Goal: Task Accomplishment & Management: Manage account settings

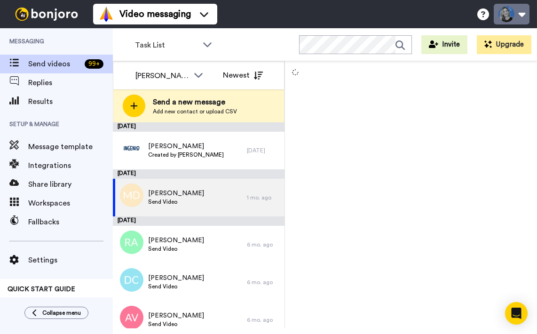
click at [512, 9] on button at bounding box center [512, 14] width 36 height 21
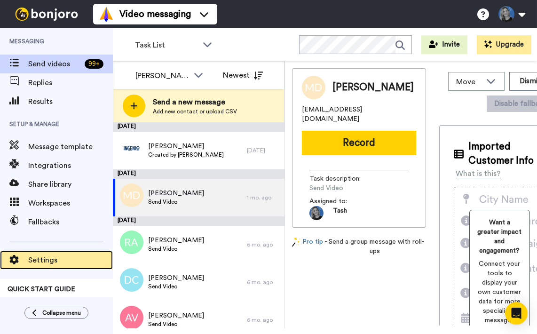
click at [44, 256] on span "Settings" at bounding box center [70, 260] width 85 height 11
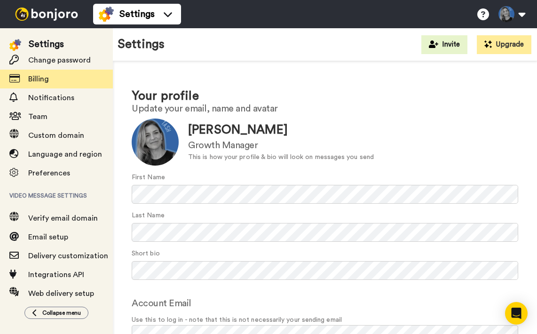
scroll to position [52, 0]
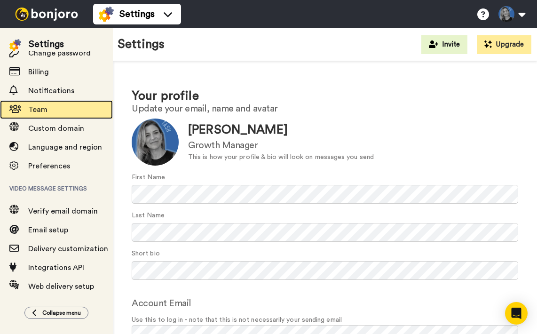
click at [40, 107] on span "Team" at bounding box center [37, 110] width 19 height 8
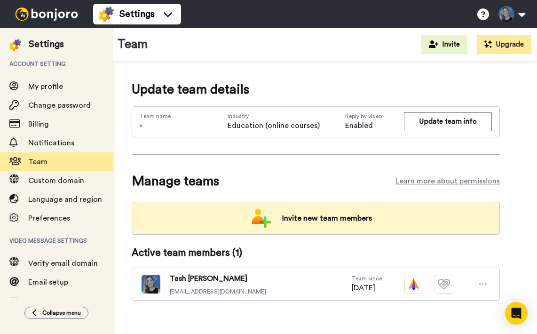
scroll to position [10, 0]
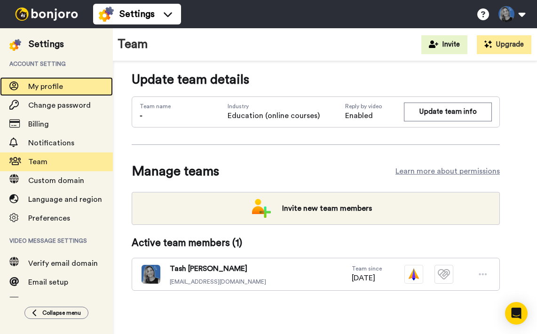
click at [39, 86] on span "My profile" at bounding box center [45, 87] width 35 height 8
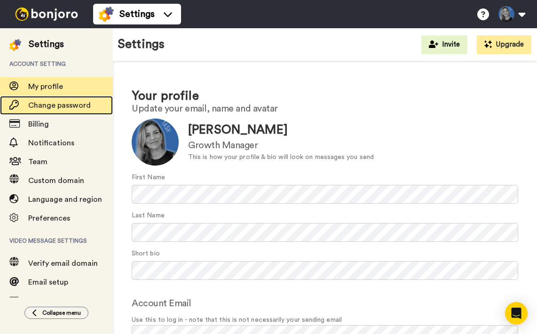
click at [49, 104] on span "Change password" at bounding box center [59, 106] width 63 height 8
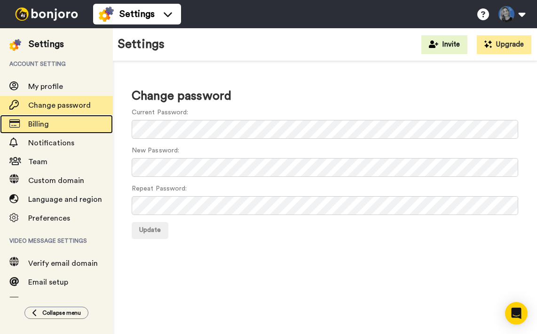
click at [32, 128] on span "Billing" at bounding box center [38, 124] width 21 height 8
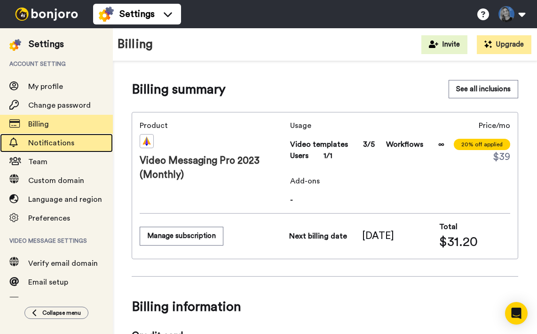
click at [47, 147] on span "Notifications" at bounding box center [51, 143] width 46 height 8
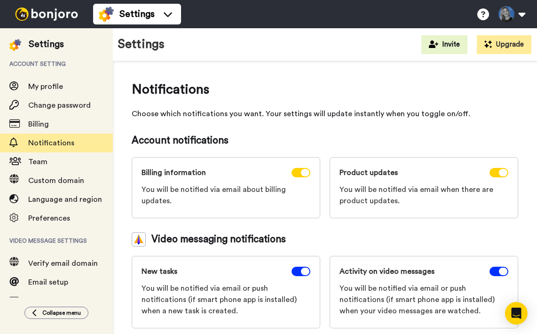
scroll to position [8, 0]
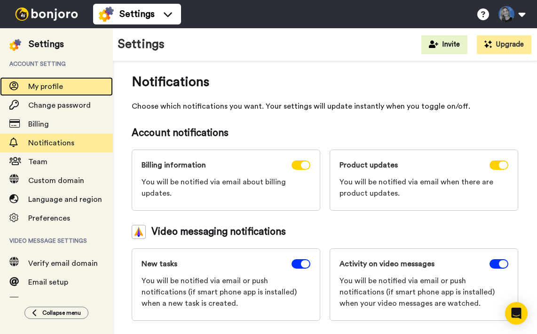
click at [43, 83] on span "My profile" at bounding box center [45, 87] width 35 height 8
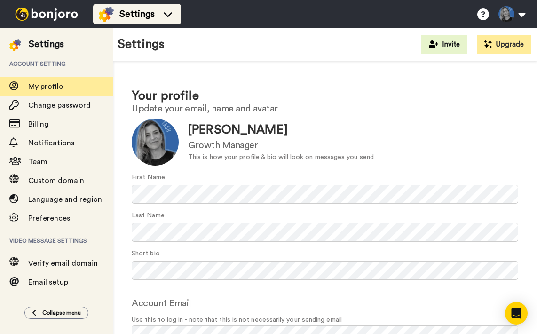
click at [128, 16] on span "Settings" at bounding box center [136, 14] width 35 height 13
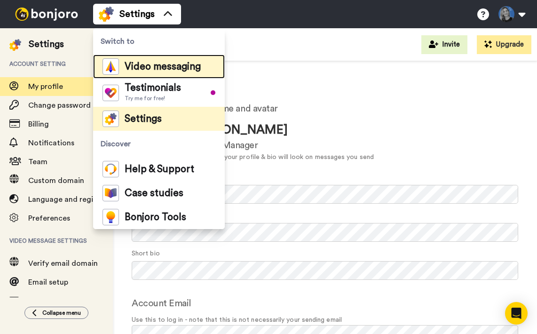
click at [146, 66] on span "Video messaging" at bounding box center [163, 66] width 76 height 9
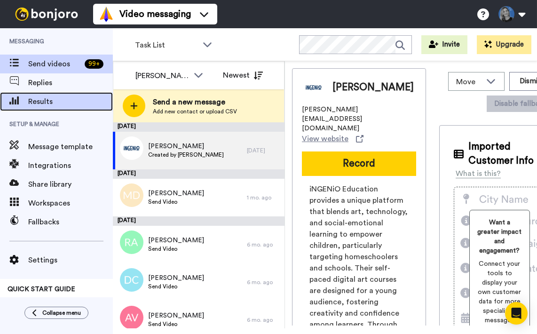
click at [37, 101] on span "Results" at bounding box center [70, 101] width 85 height 11
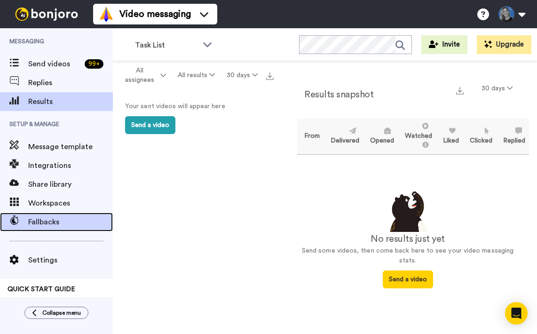
click at [48, 225] on span "Fallbacks" at bounding box center [70, 221] width 85 height 11
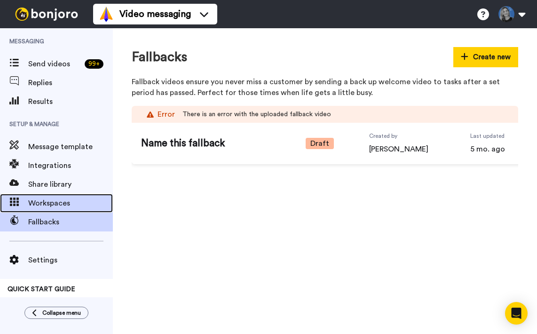
click at [40, 210] on div "Workspaces" at bounding box center [56, 203] width 113 height 19
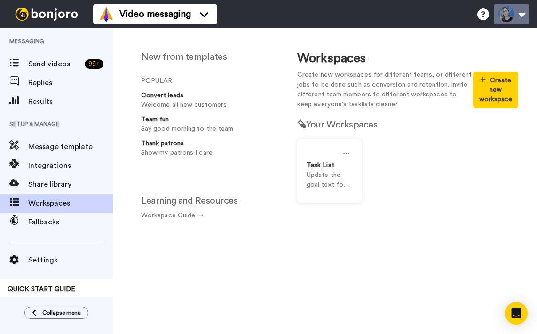
click at [514, 10] on button at bounding box center [512, 14] width 36 height 21
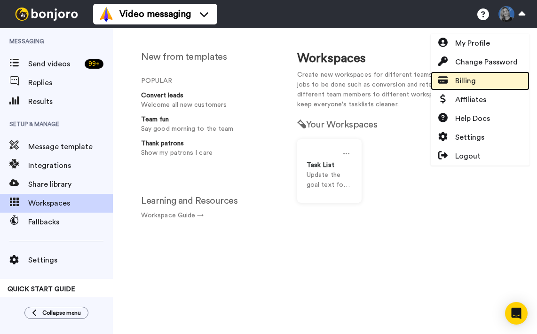
click at [465, 86] on span "Billing" at bounding box center [465, 80] width 21 height 11
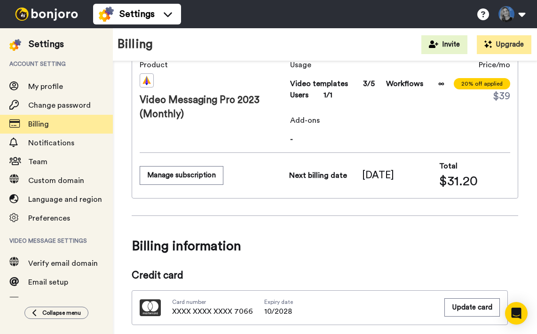
scroll to position [8, 0]
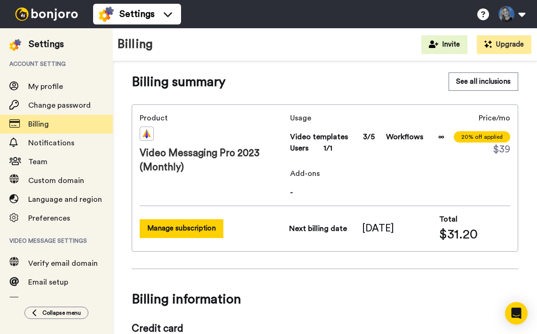
click at [175, 227] on button "Manage subscription" at bounding box center [182, 228] width 84 height 18
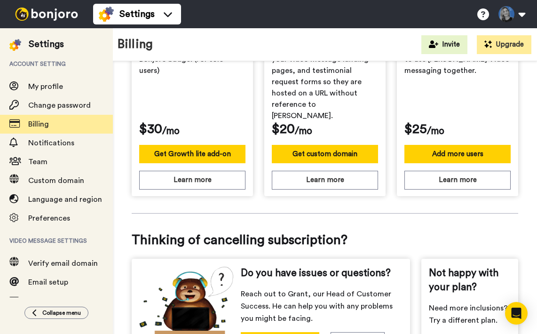
scroll to position [477, 0]
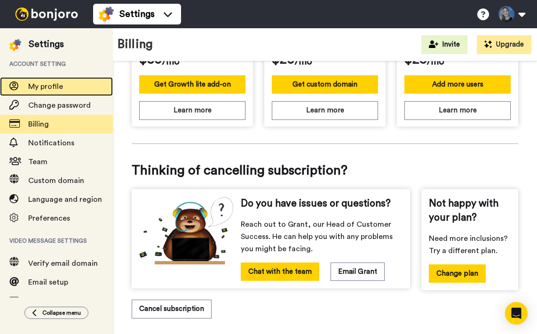
click at [39, 92] on span "My profile" at bounding box center [70, 86] width 85 height 11
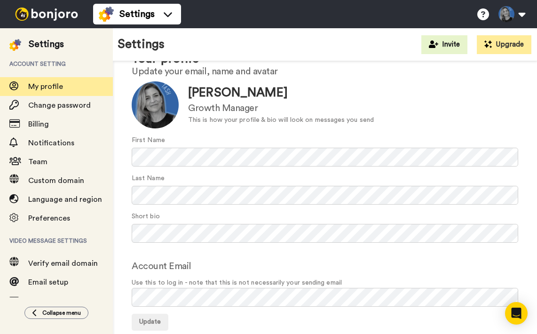
scroll to position [54, 0]
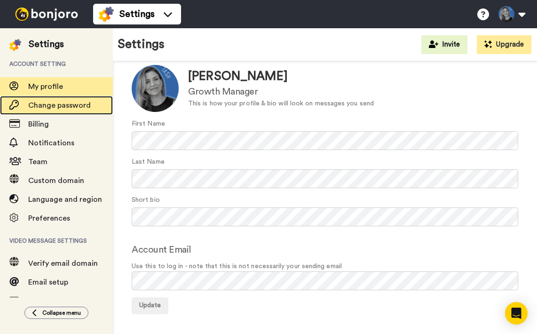
click at [56, 107] on span "Change password" at bounding box center [59, 106] width 63 height 8
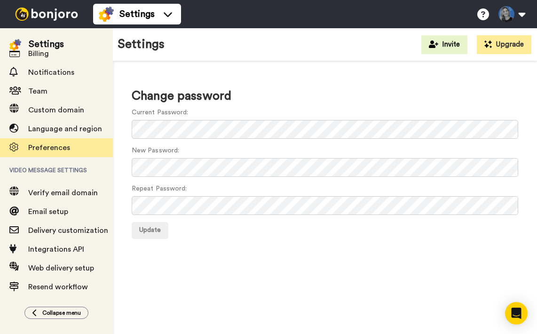
scroll to position [83, 0]
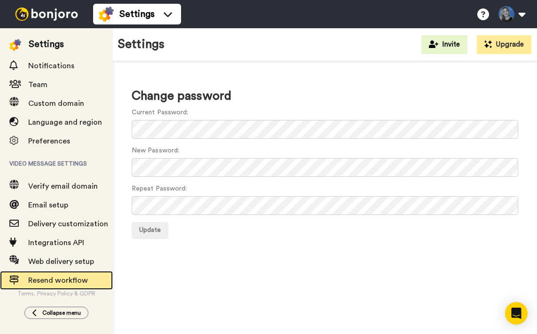
click at [48, 278] on span "Resend workflow" at bounding box center [58, 281] width 60 height 8
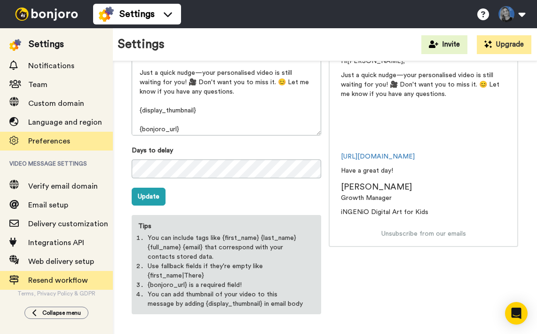
scroll to position [83, 0]
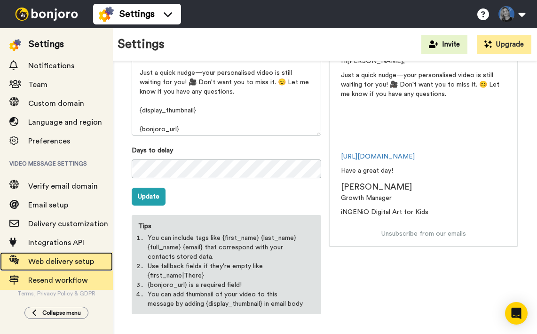
click at [52, 258] on span "Web delivery setup" at bounding box center [61, 262] width 66 height 8
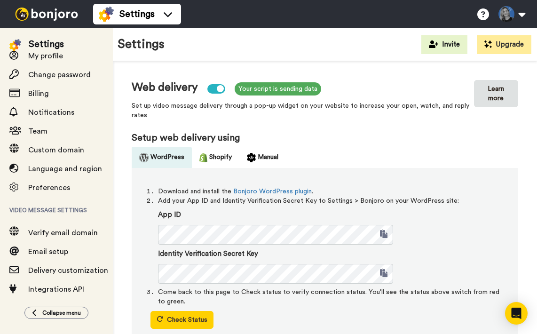
scroll to position [83, 0]
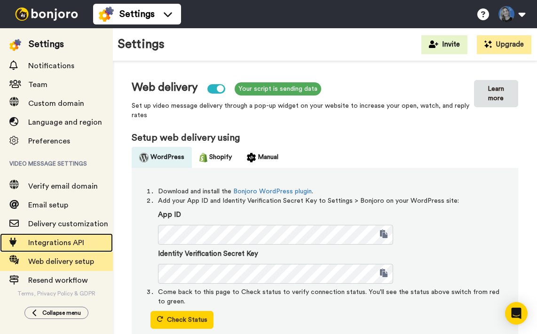
click at [47, 239] on span "Integrations API" at bounding box center [56, 243] width 56 height 8
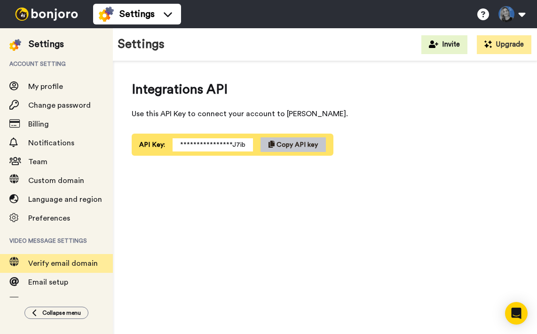
scroll to position [83, 0]
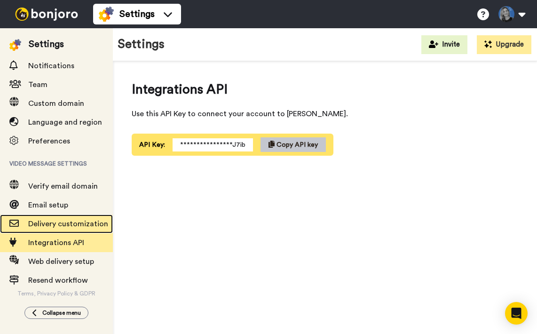
click at [50, 223] on span "Delivery customization" at bounding box center [70, 223] width 85 height 11
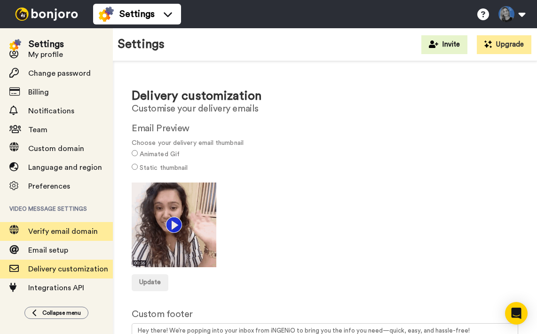
scroll to position [83, 0]
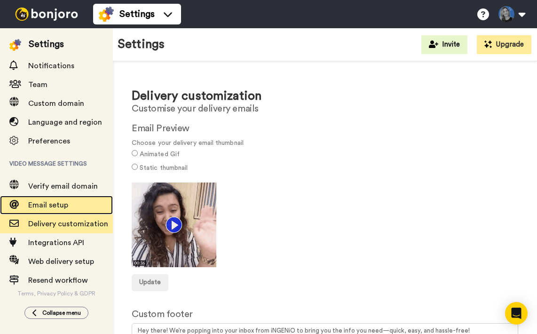
click at [42, 201] on span "Email setup" at bounding box center [48, 205] width 40 height 8
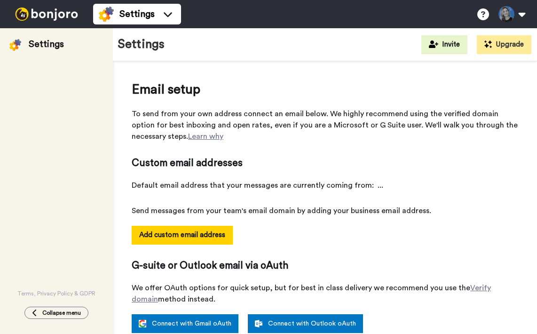
select select "158569"
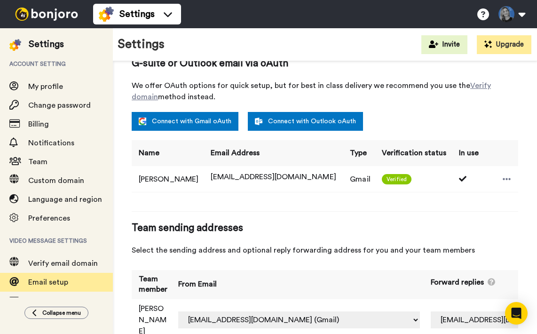
scroll to position [232, 0]
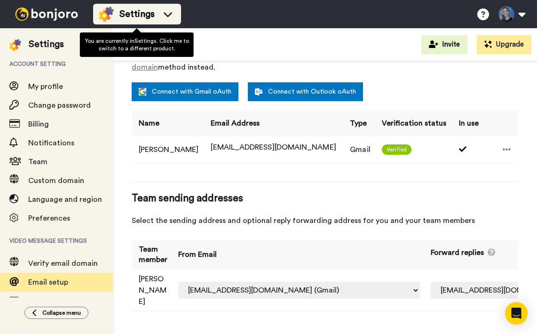
click at [130, 15] on span "Settings" at bounding box center [136, 14] width 35 height 13
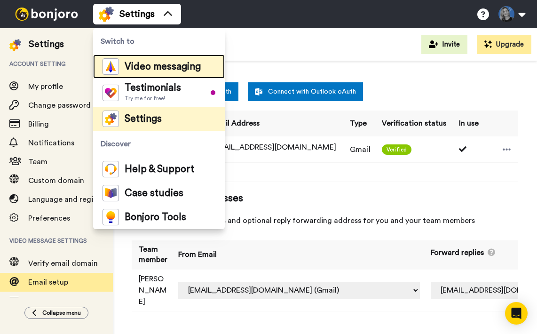
click at [143, 71] on span "Video messaging" at bounding box center [163, 66] width 76 height 9
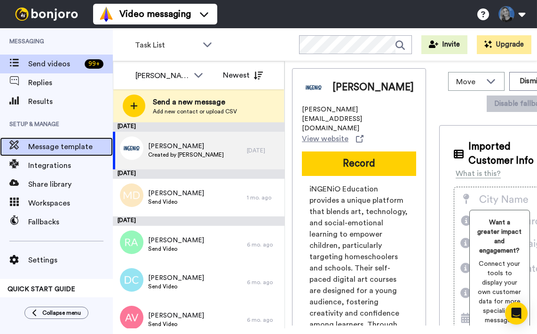
click at [51, 147] on span "Message template" at bounding box center [70, 146] width 85 height 11
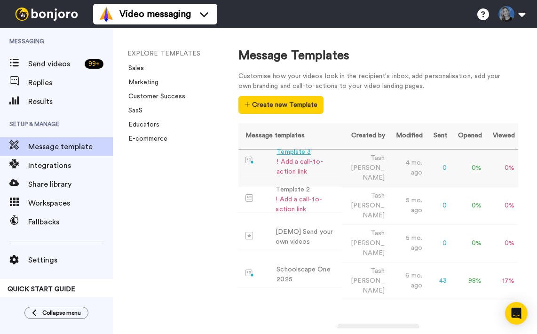
click at [327, 161] on div "! Add a call-to-action link" at bounding box center [307, 167] width 61 height 20
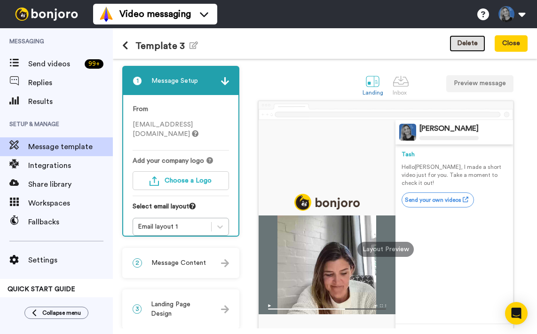
click at [469, 41] on button "Delete" at bounding box center [468, 43] width 36 height 17
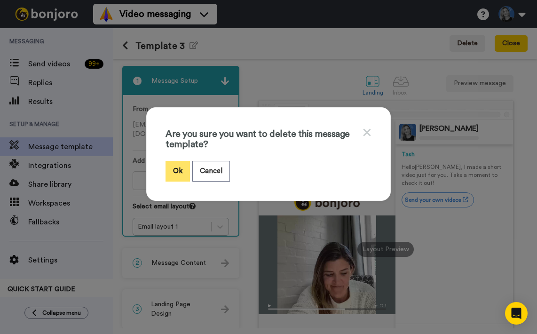
click at [176, 173] on button "Ok" at bounding box center [178, 171] width 24 height 20
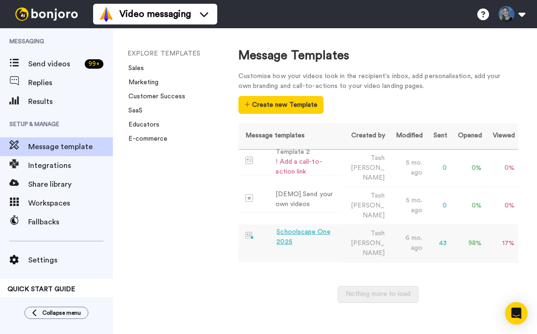
click at [437, 224] on td "43" at bounding box center [439, 243] width 24 height 38
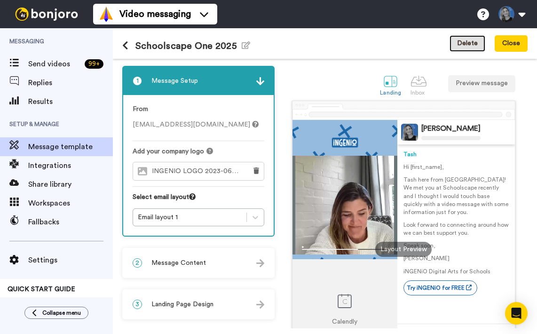
click at [473, 42] on button "Delete" at bounding box center [468, 43] width 36 height 17
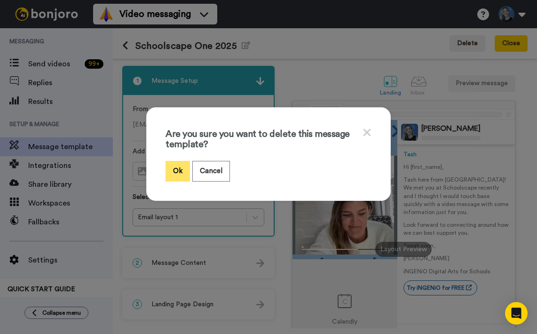
click at [175, 169] on button "Ok" at bounding box center [178, 171] width 24 height 20
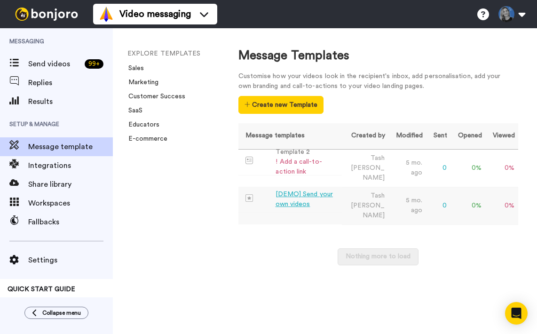
click at [328, 190] on div "[DEMO] Send your own videos" at bounding box center [307, 200] width 63 height 20
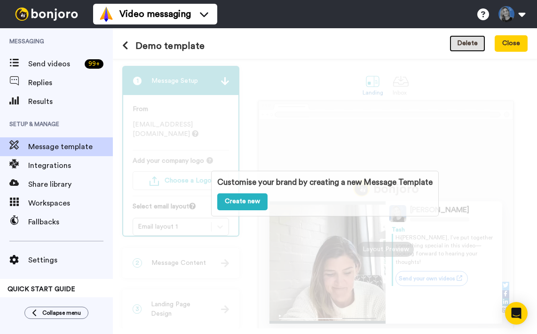
click at [462, 45] on button "Delete" at bounding box center [468, 43] width 36 height 17
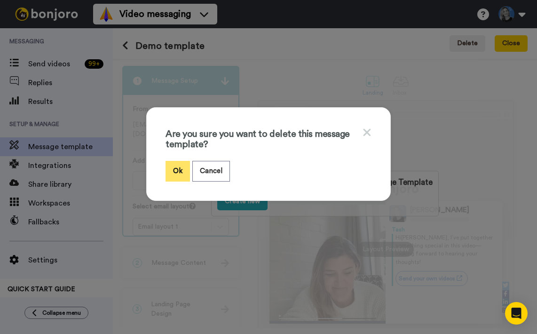
click at [177, 172] on button "Ok" at bounding box center [178, 171] width 24 height 20
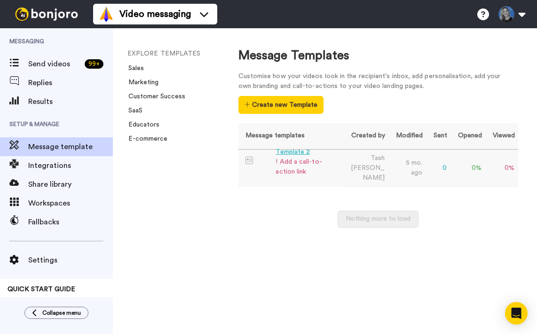
click at [337, 159] on div "! Add a call-to-action link" at bounding box center [307, 167] width 62 height 20
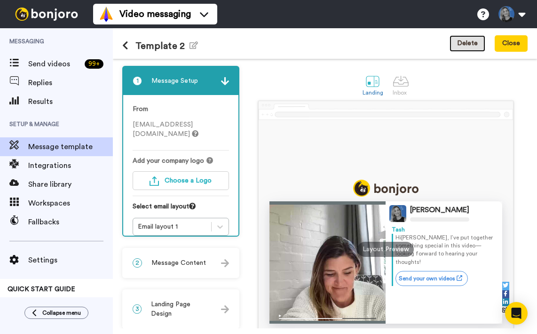
click at [469, 45] on button "Delete" at bounding box center [468, 43] width 36 height 17
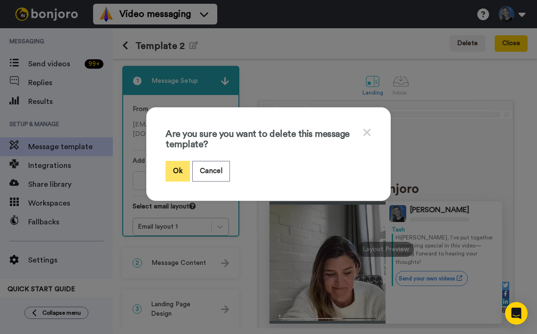
click at [180, 173] on button "Ok" at bounding box center [178, 171] width 24 height 20
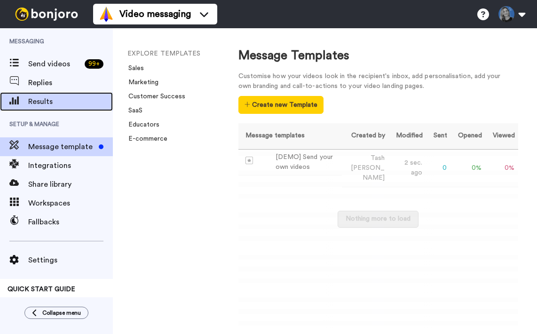
click at [42, 103] on span "Results" at bounding box center [70, 101] width 85 height 11
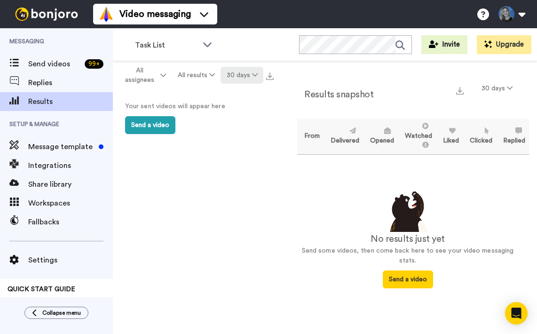
click at [252, 76] on icon at bounding box center [255, 75] width 6 height 7
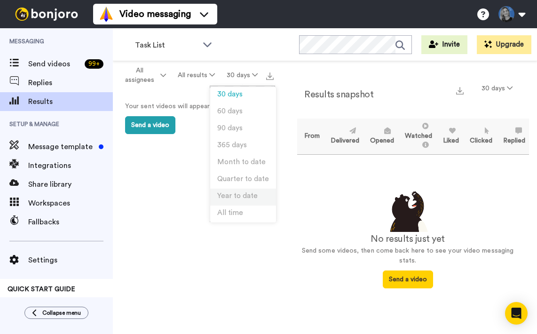
click at [244, 198] on span "Year to date" at bounding box center [237, 195] width 40 height 7
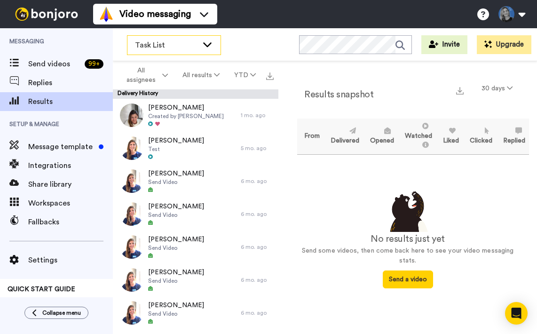
click at [204, 43] on icon at bounding box center [207, 44] width 8 height 5
click at [241, 42] on div "Task List WORKSPACES View all All Default Task List + Add a new workspace Invit…" at bounding box center [325, 44] width 424 height 33
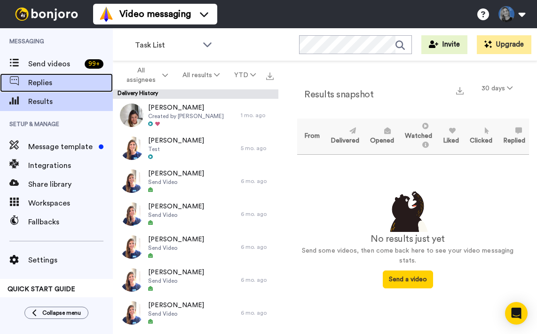
click at [44, 83] on span "Replies" at bounding box center [70, 82] width 85 height 11
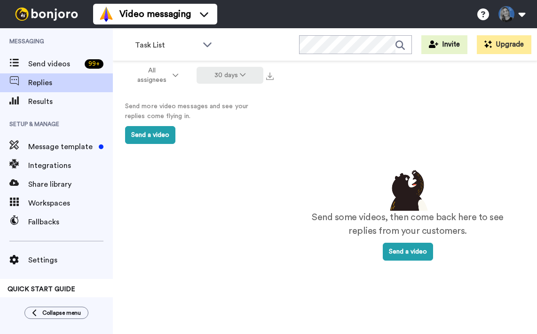
click at [222, 76] on button "30 days" at bounding box center [230, 75] width 67 height 17
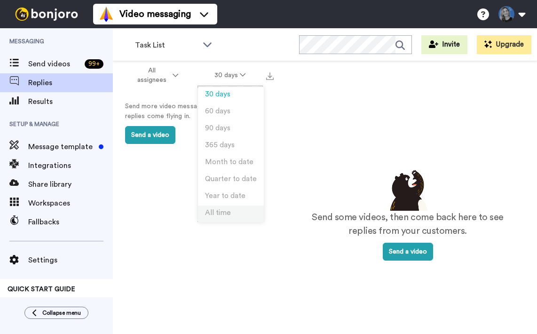
click at [223, 210] on span "All time" at bounding box center [218, 212] width 26 height 7
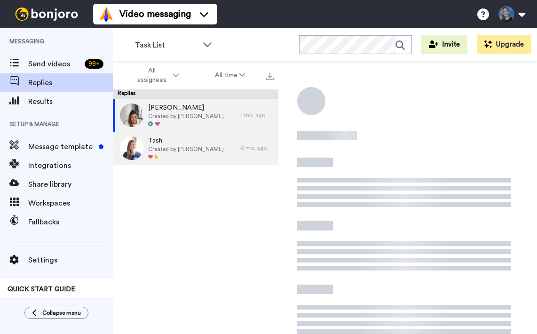
scroll to position [3, 0]
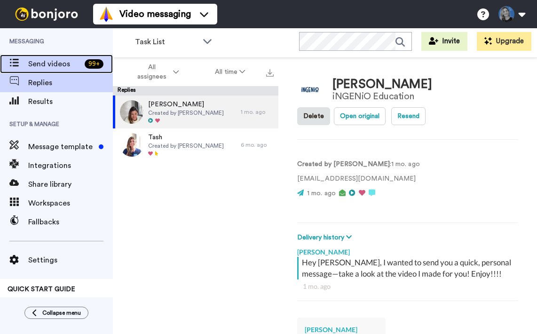
click at [49, 64] on span "Send videos" at bounding box center [54, 63] width 53 height 11
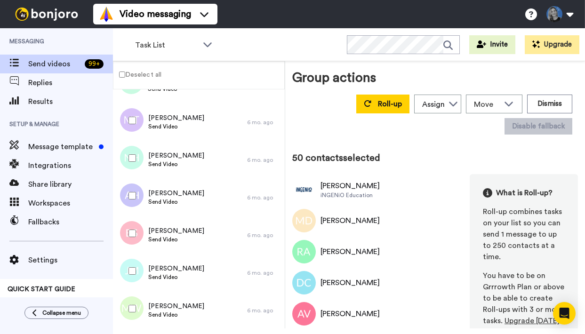
scroll to position [1671, 0]
click at [537, 100] on button "Dismiss" at bounding box center [549, 104] width 45 height 19
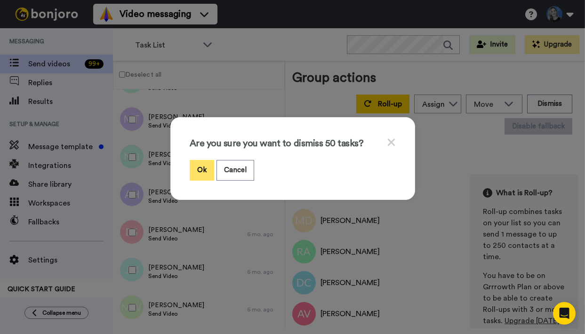
click at [204, 168] on button "Ok" at bounding box center [202, 170] width 24 height 20
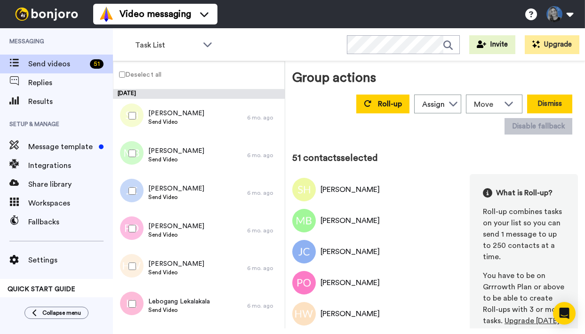
click at [537, 104] on button "Dismiss" at bounding box center [549, 104] width 45 height 19
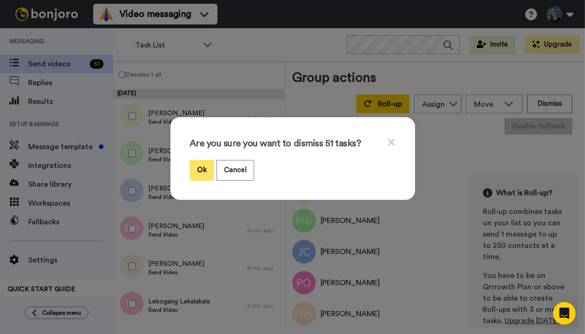
click at [196, 167] on button "Ok" at bounding box center [202, 170] width 24 height 20
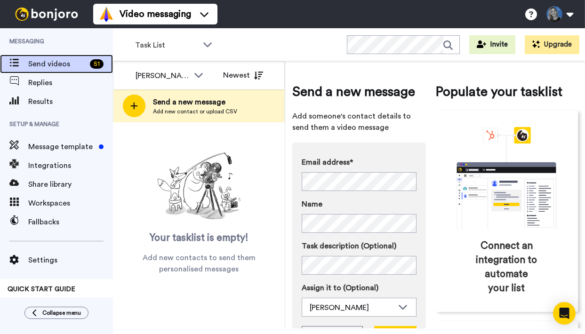
click at [61, 62] on span "Send videos" at bounding box center [57, 63] width 58 height 11
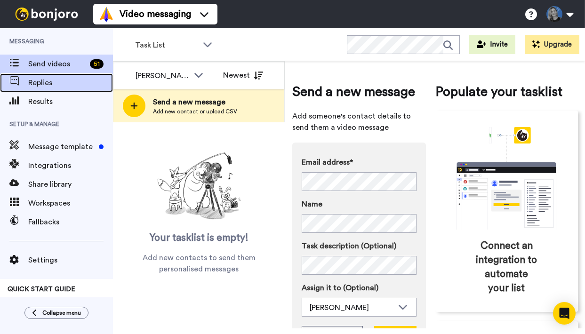
click at [47, 77] on span "Replies" at bounding box center [70, 82] width 85 height 11
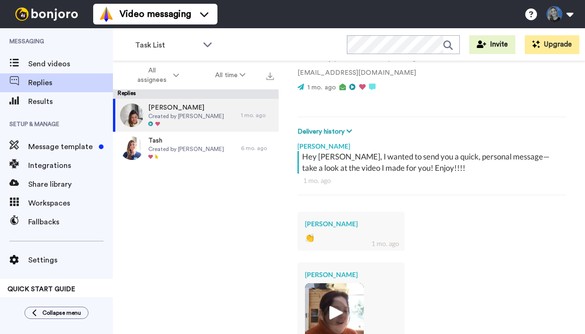
scroll to position [15, 0]
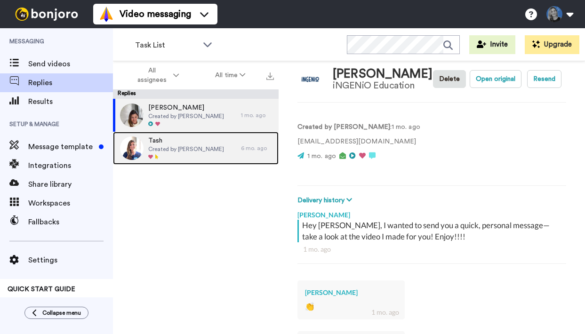
click at [187, 155] on div at bounding box center [186, 157] width 76 height 7
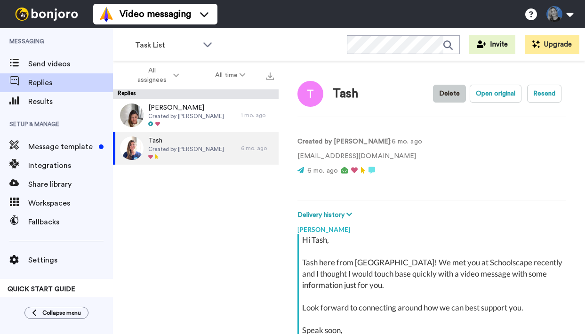
click at [446, 88] on button "Delete" at bounding box center [449, 94] width 33 height 18
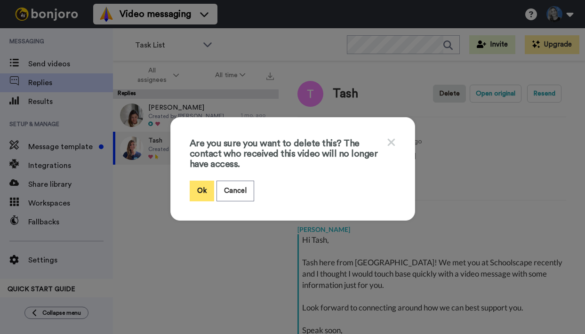
click at [195, 198] on button "Ok" at bounding box center [202, 191] width 24 height 20
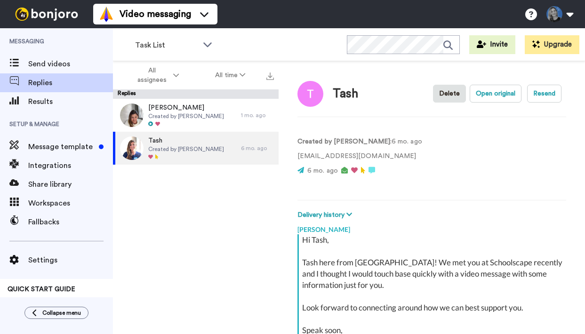
type textarea "x"
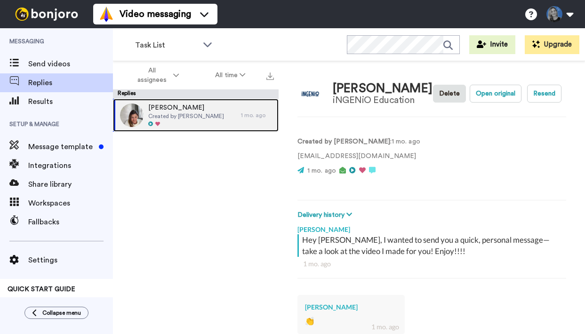
click at [223, 115] on div "[PERSON_NAME] Created by [PERSON_NAME]" at bounding box center [177, 115] width 128 height 33
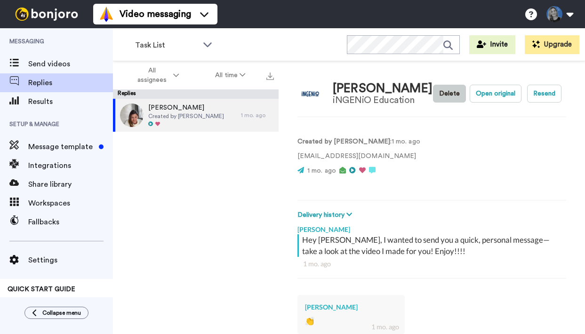
click at [451, 94] on button "Delete" at bounding box center [449, 94] width 33 height 18
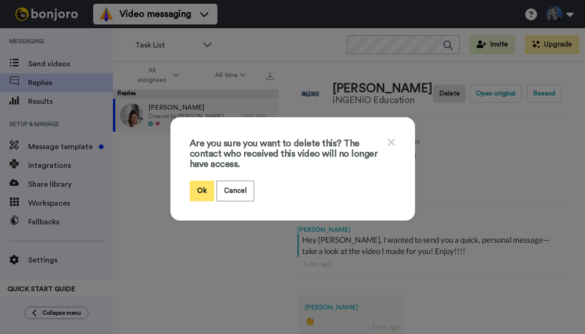
click at [199, 191] on button "Ok" at bounding box center [202, 191] width 24 height 20
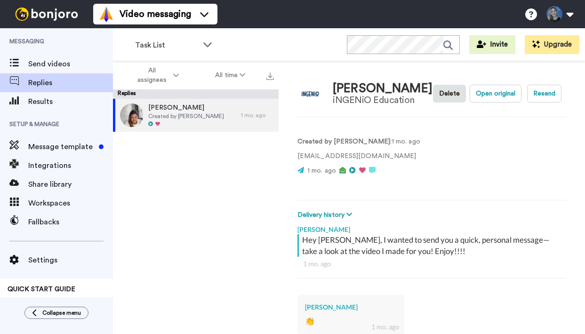
type textarea "x"
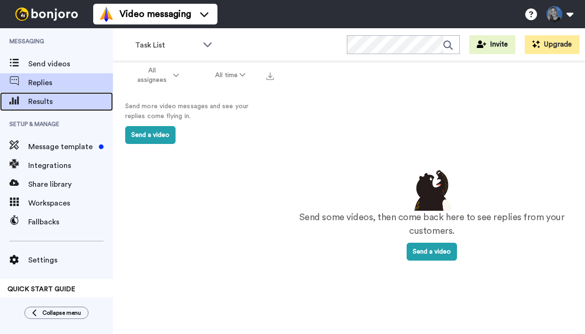
click at [40, 104] on span "Results" at bounding box center [70, 101] width 85 height 11
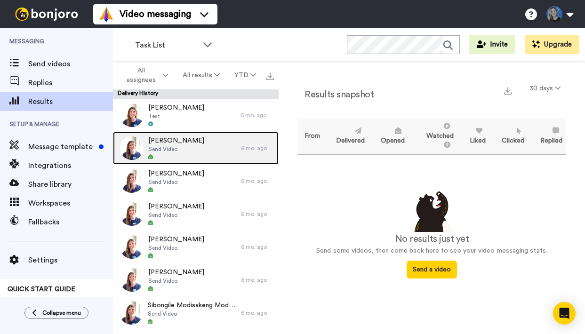
click at [184, 151] on span "Send Video" at bounding box center [176, 149] width 56 height 8
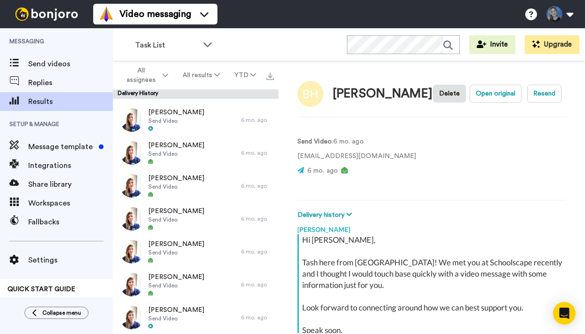
scroll to position [19, 0]
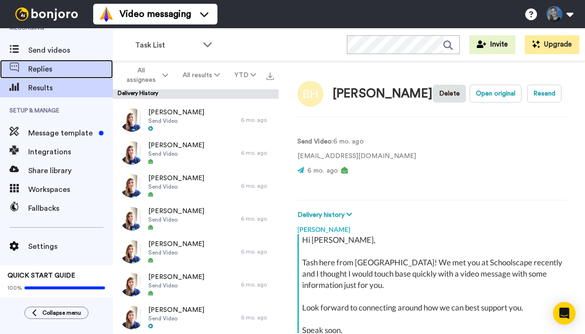
click at [38, 69] on span "Replies" at bounding box center [70, 69] width 85 height 11
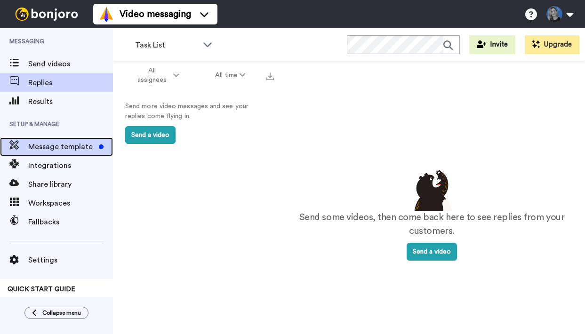
click at [57, 144] on span "Message template" at bounding box center [61, 146] width 67 height 11
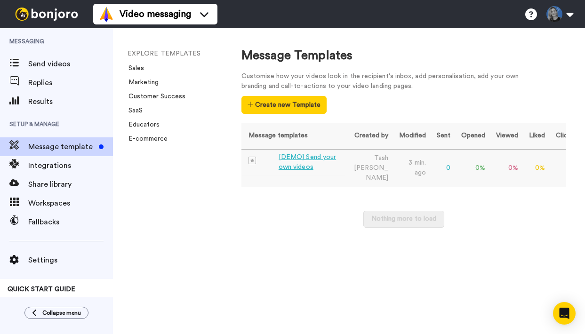
click at [317, 159] on div "[DEMO] Send your own videos" at bounding box center [309, 162] width 63 height 20
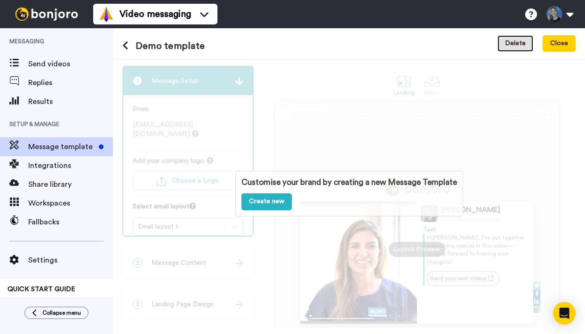
click at [507, 48] on button "Delete" at bounding box center [515, 43] width 36 height 17
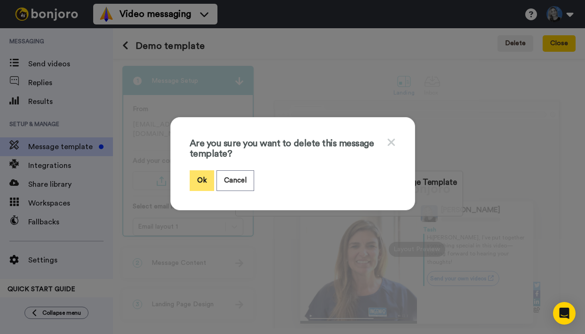
click at [203, 183] on button "Ok" at bounding box center [202, 180] width 24 height 20
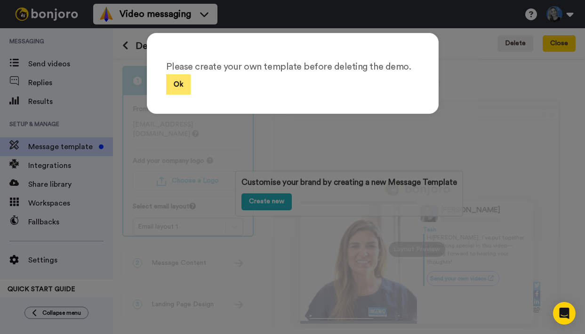
click at [181, 83] on button "Ok" at bounding box center [178, 84] width 24 height 20
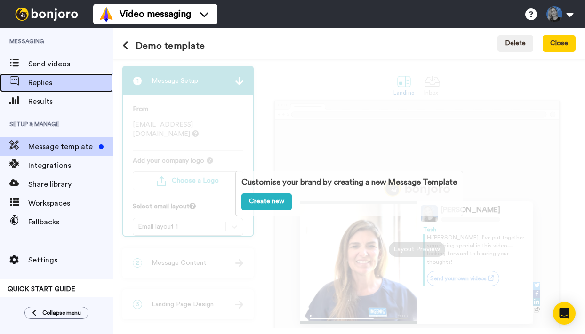
click at [37, 83] on span "Replies" at bounding box center [70, 82] width 85 height 11
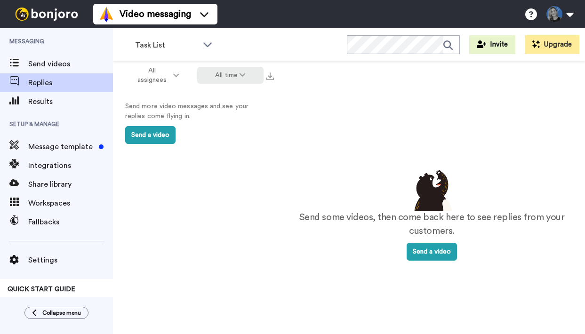
click at [240, 81] on button "All time" at bounding box center [230, 75] width 67 height 17
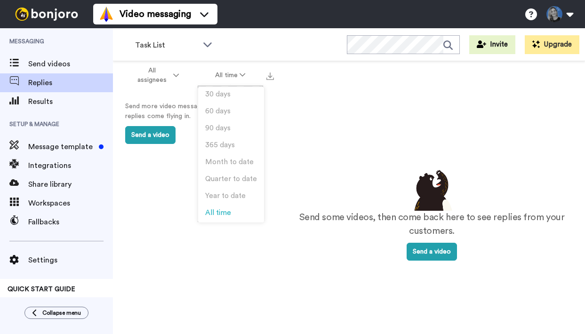
click at [282, 157] on div "Send some videos, then come back here to see replies from your customers. Send …" at bounding box center [431, 214] width 306 height 306
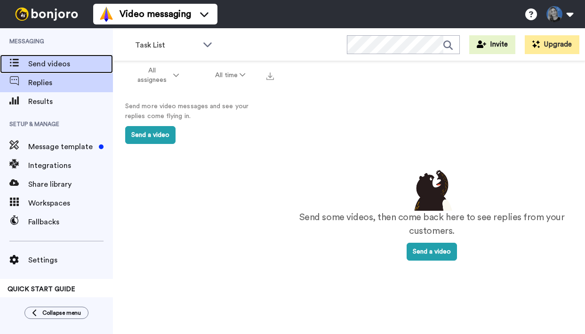
click at [43, 65] on span "Send videos" at bounding box center [70, 63] width 85 height 11
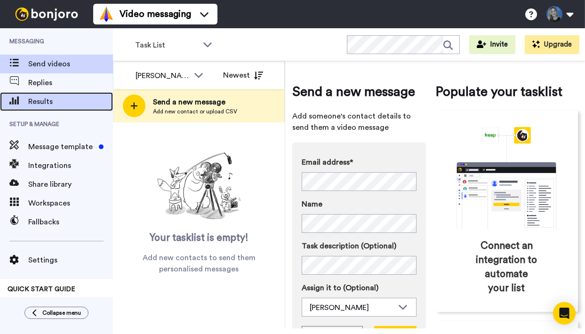
click at [43, 100] on span "Results" at bounding box center [70, 101] width 85 height 11
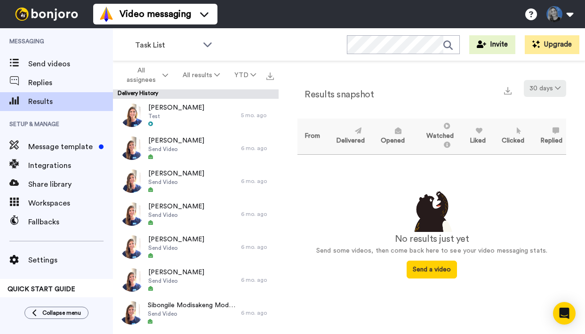
click at [552, 88] on button "30 days" at bounding box center [545, 88] width 42 height 17
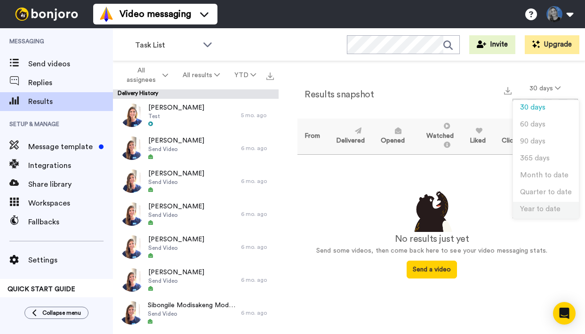
click at [539, 213] on span "Year to date" at bounding box center [540, 209] width 40 height 7
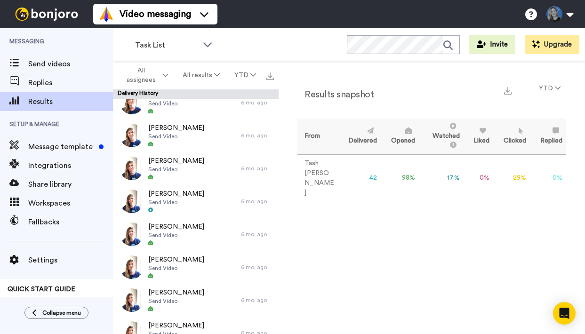
scroll to position [1148, 0]
